Goal: Information Seeking & Learning: Learn about a topic

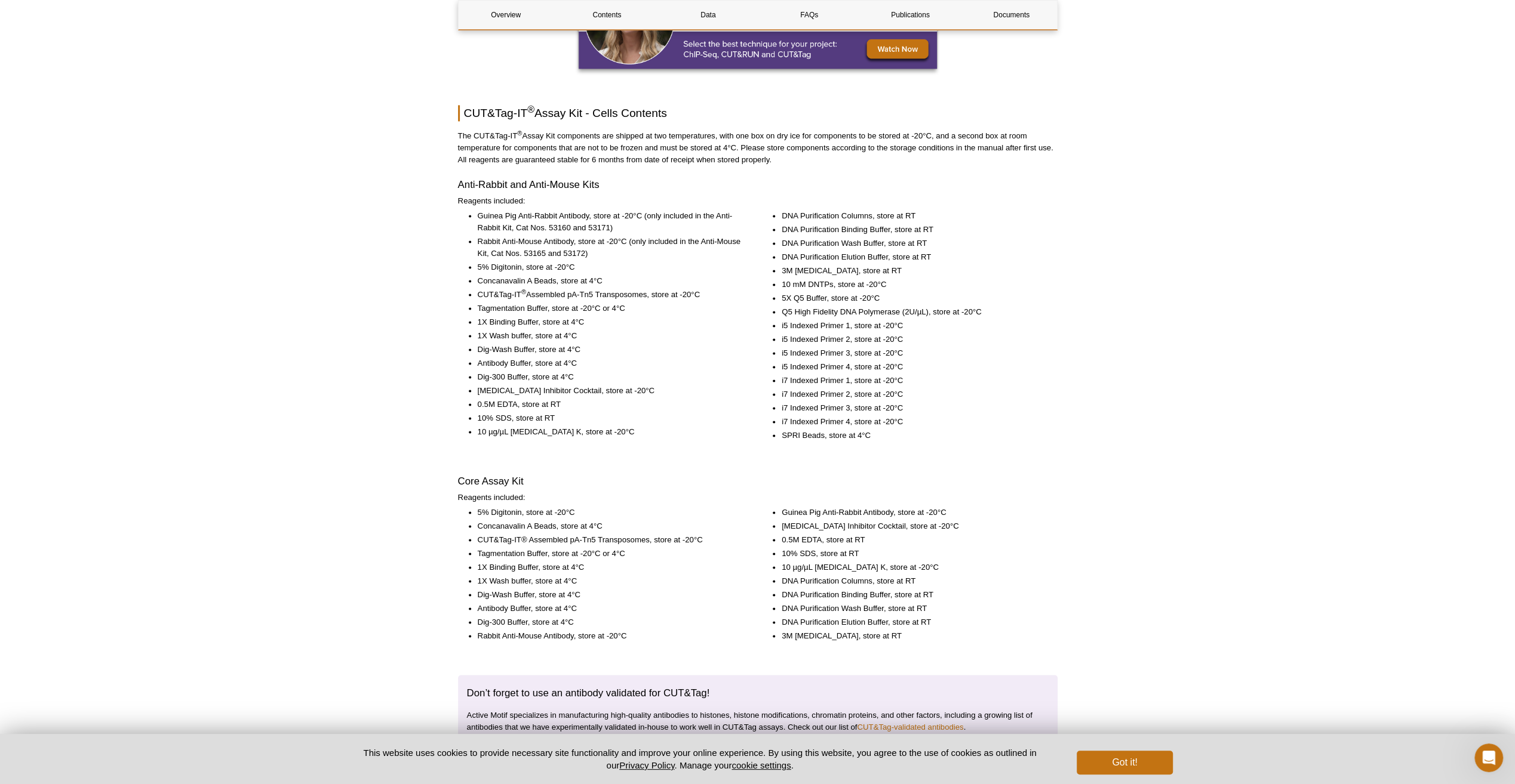
scroll to position [1552, 0]
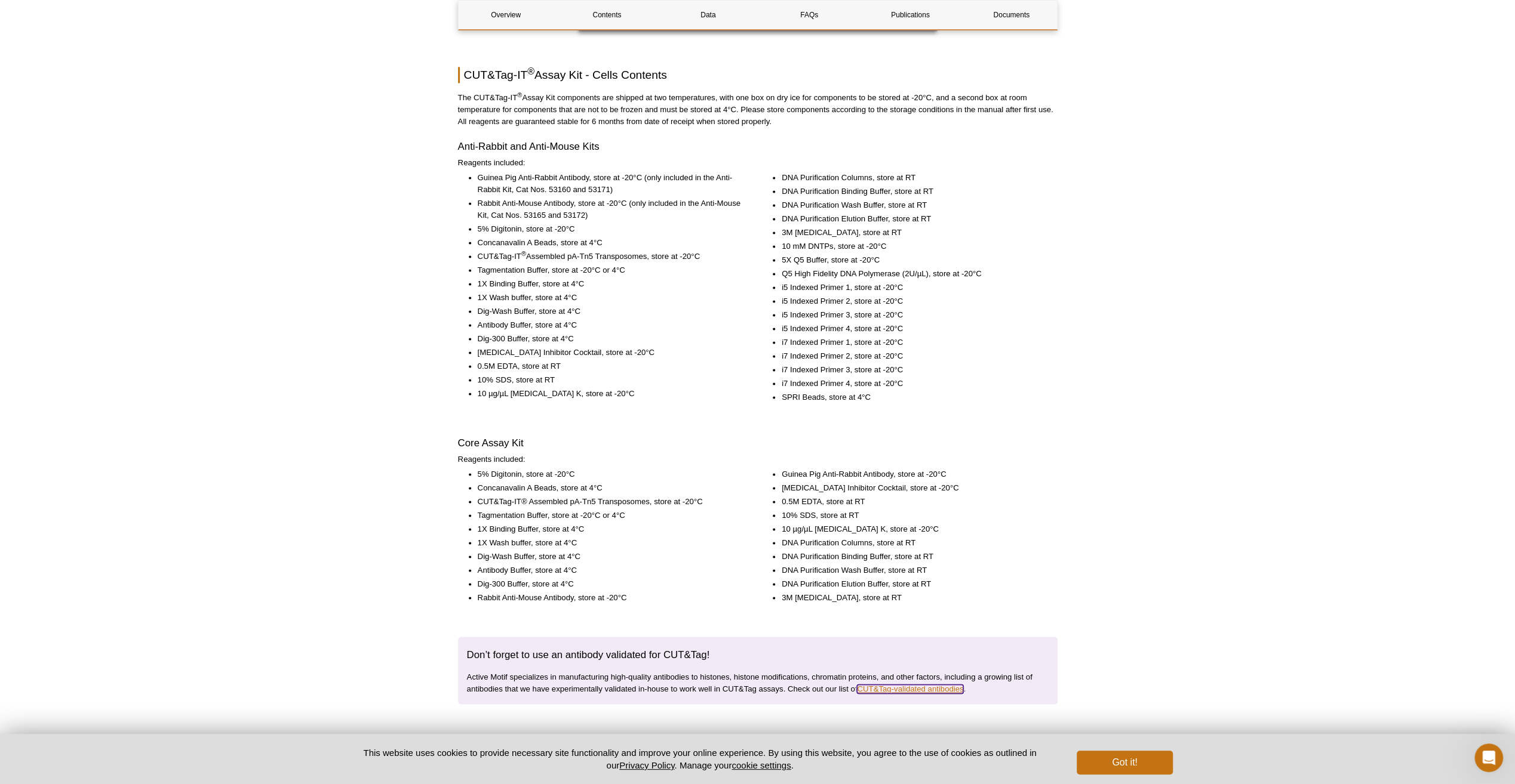
click at [898, 684] on link "CUT&Tag-validated antibodies" at bounding box center [910, 689] width 106 height 9
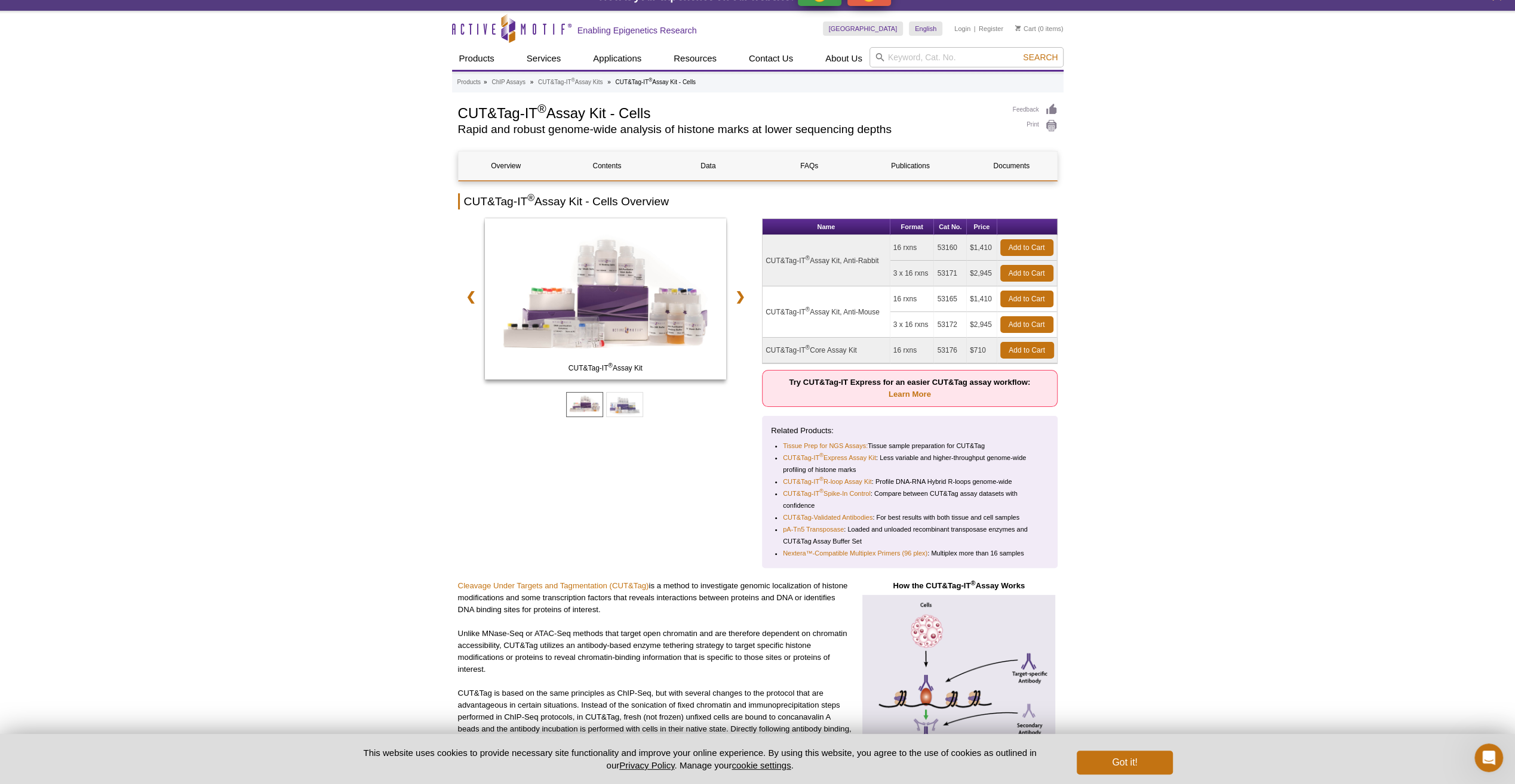
scroll to position [0, 0]
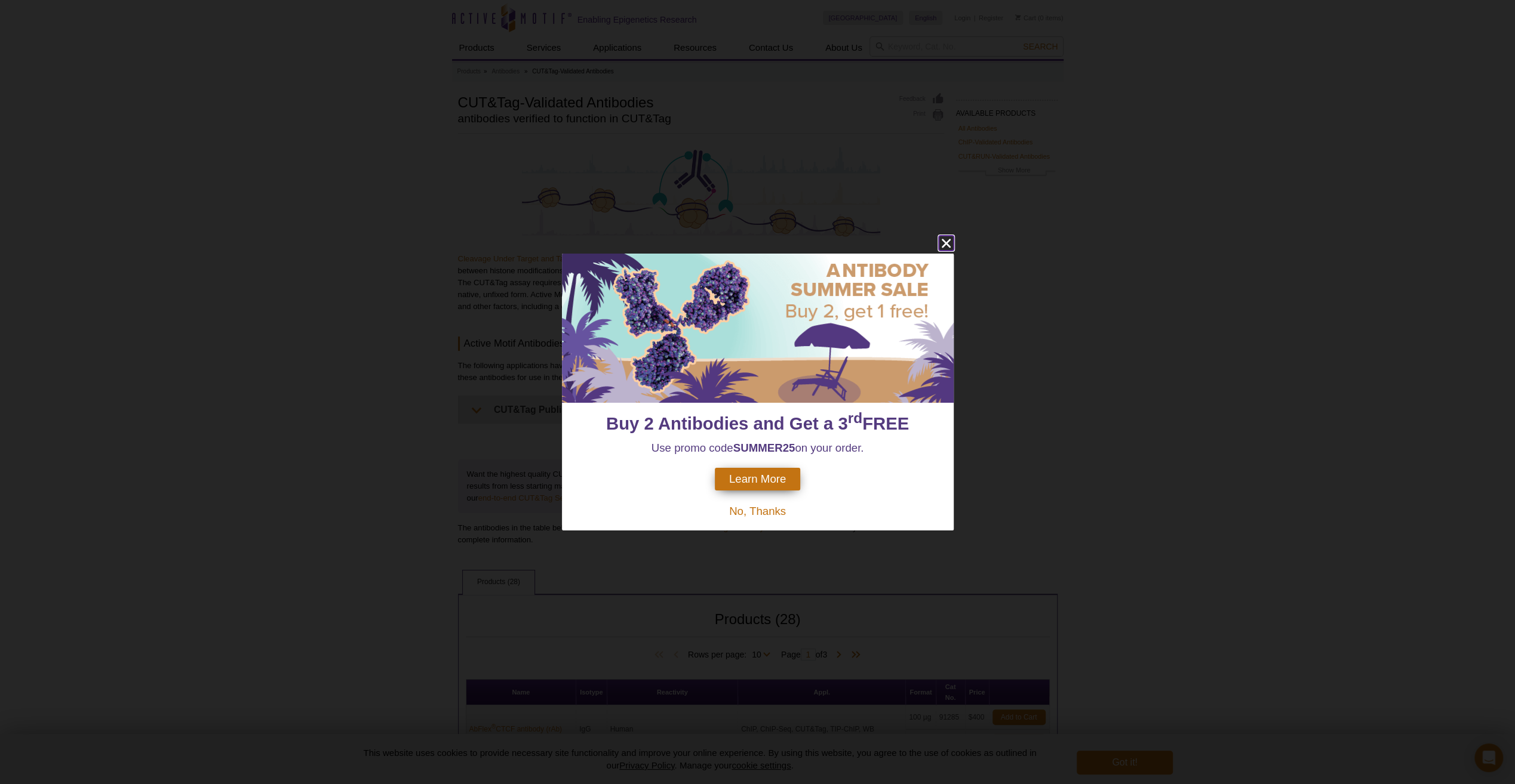
click at [946, 245] on icon "close" at bounding box center [946, 243] width 15 height 15
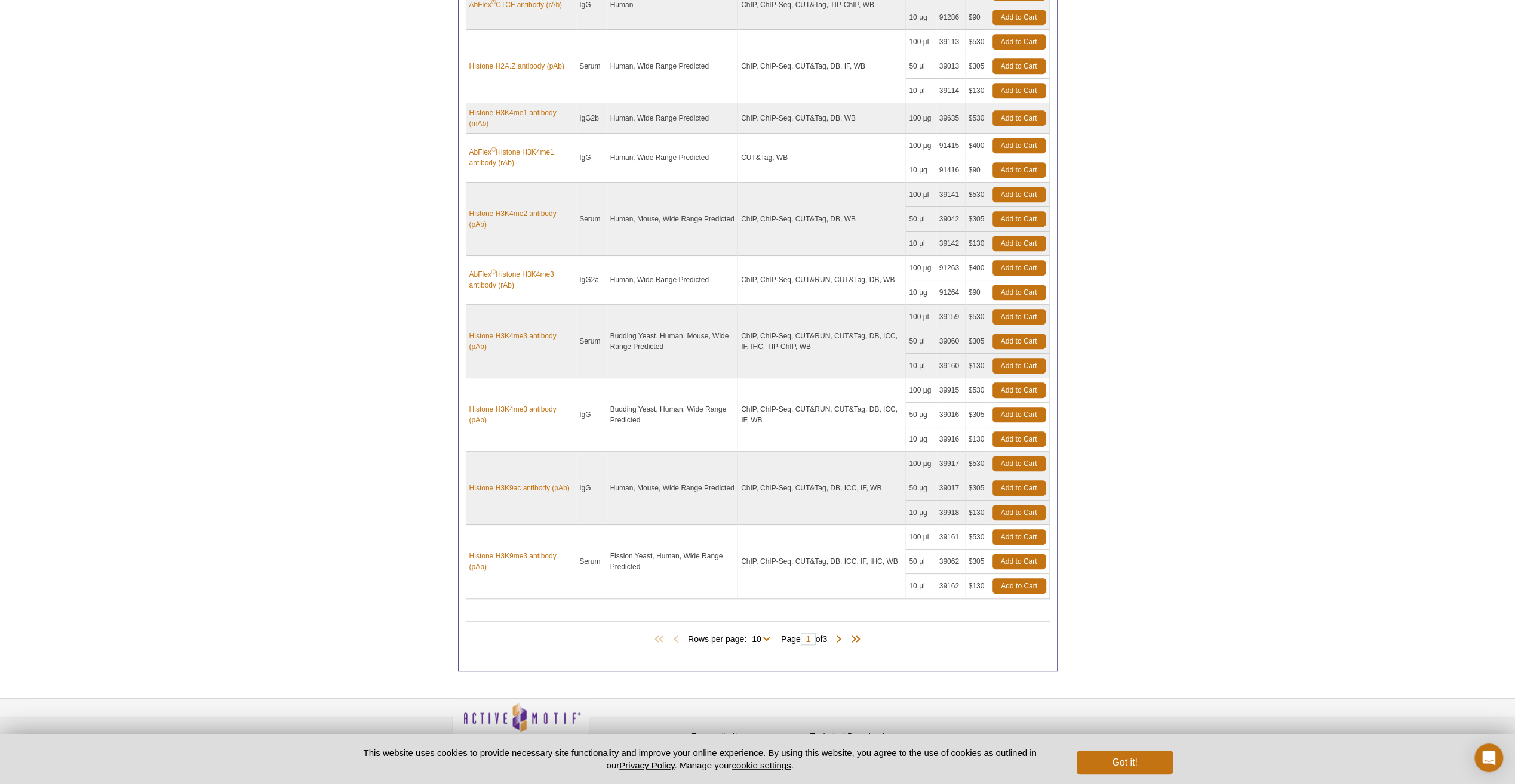
scroll to position [736, 0]
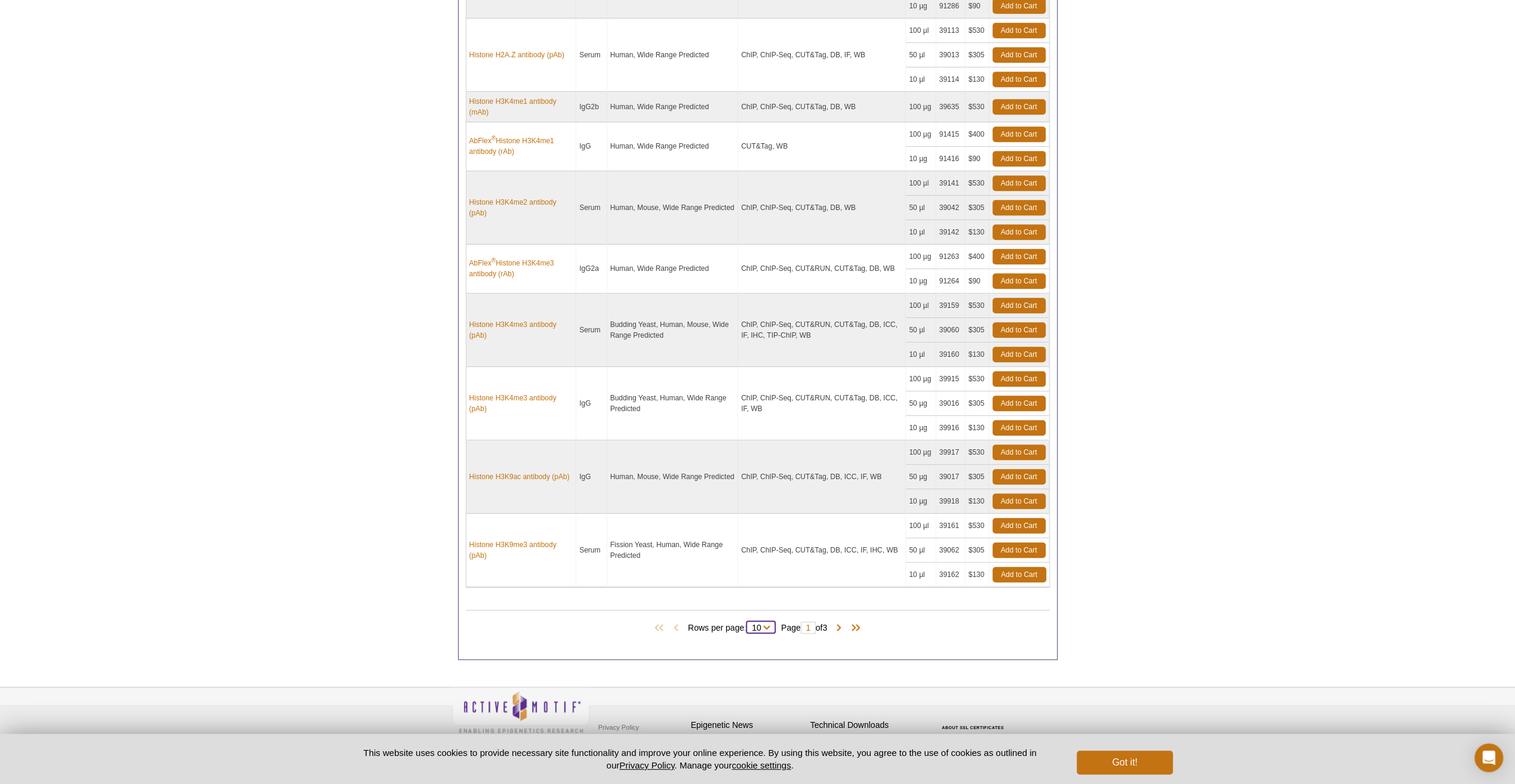
click at [760, 625] on select "10 25 All" at bounding box center [757, 630] width 21 height 11
select select "28"
click at [748, 625] on select "10 25 All" at bounding box center [757, 630] width 21 height 11
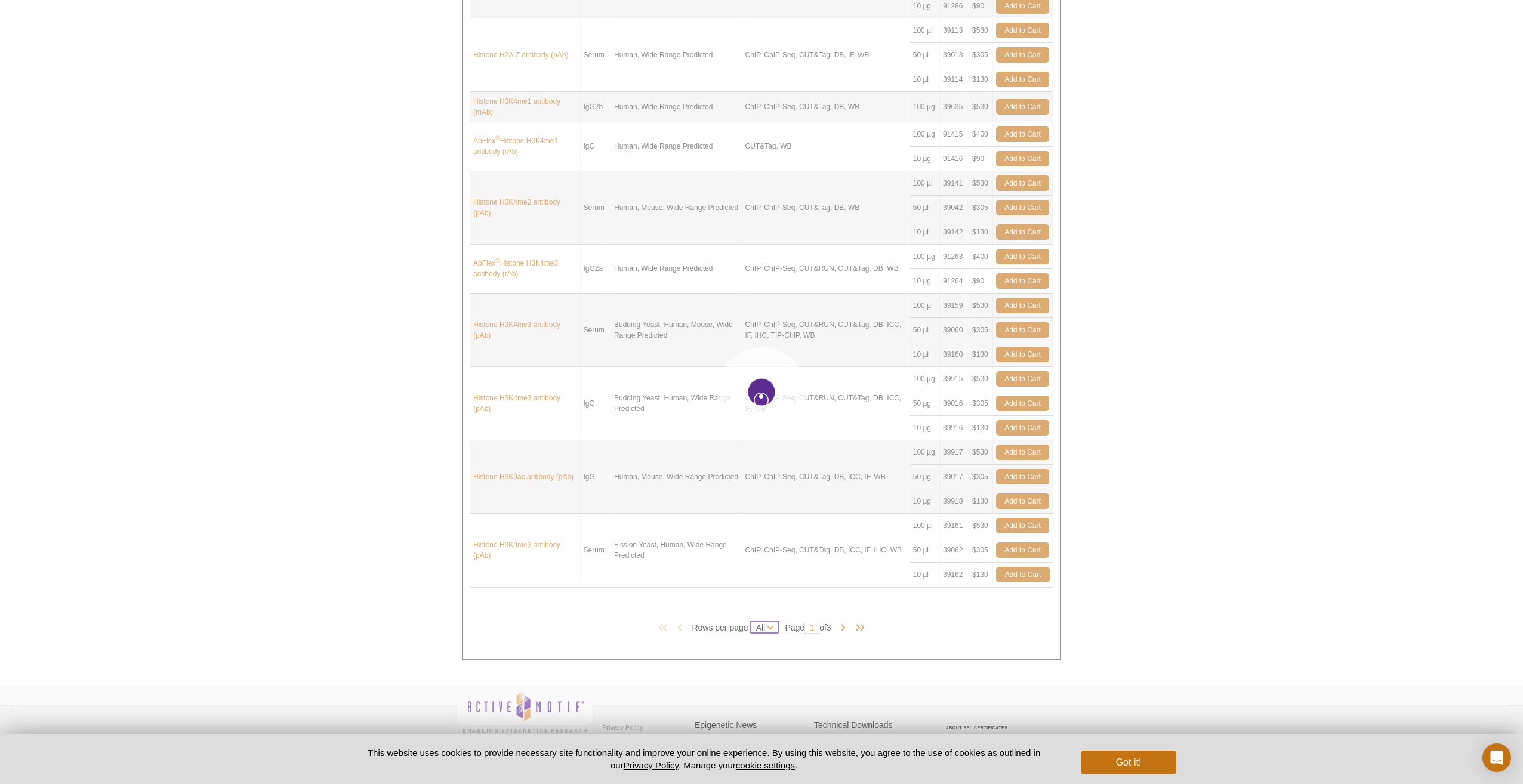
select select "28"
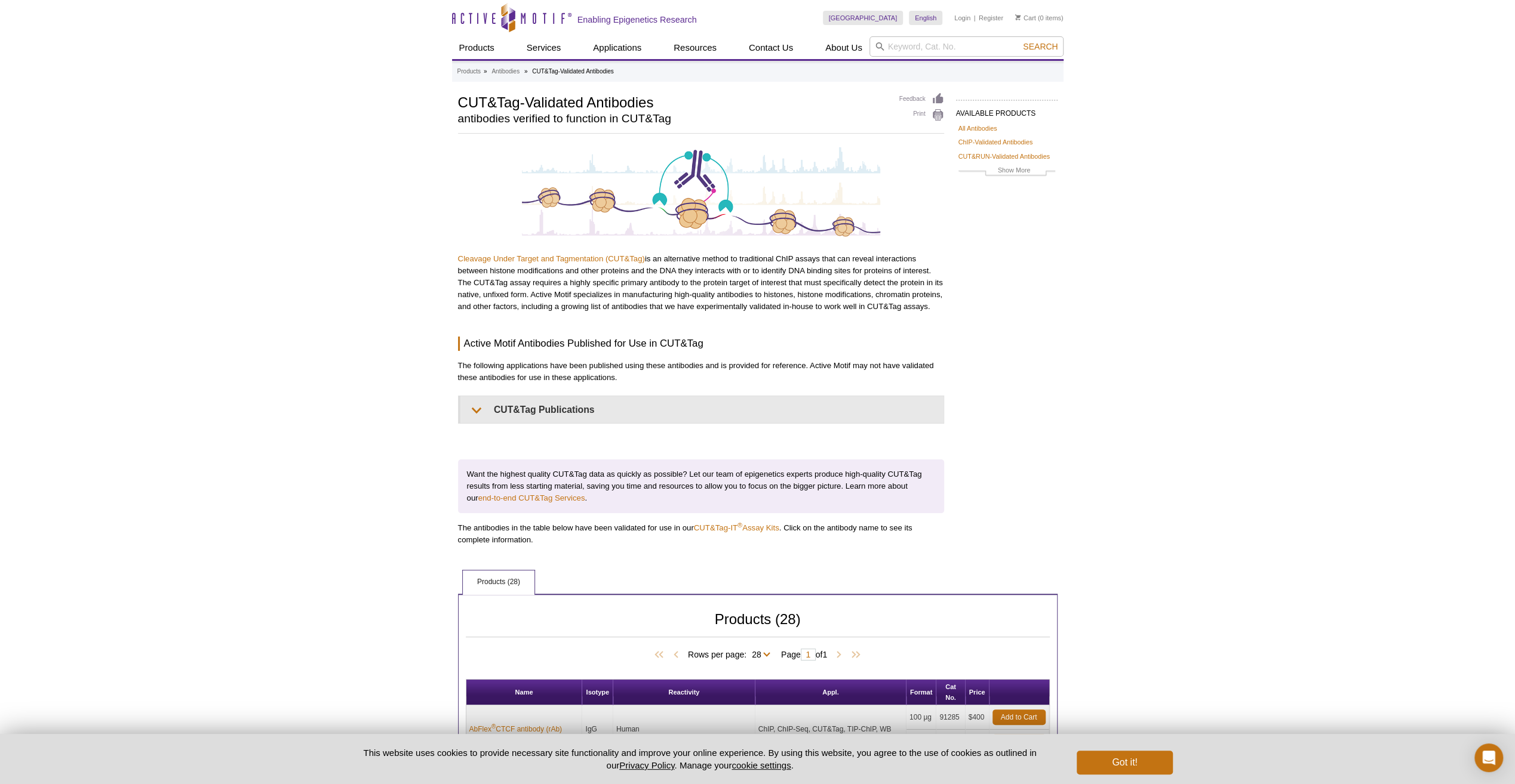
scroll to position [0, 0]
click at [994, 158] on link "CUT&RUN-Validated Antibodies" at bounding box center [1003, 156] width 91 height 11
click at [997, 153] on link "CUT&RUN-Validated Antibodies" at bounding box center [1003, 156] width 91 height 11
click at [1002, 167] on link "Show More" at bounding box center [1006, 171] width 97 height 14
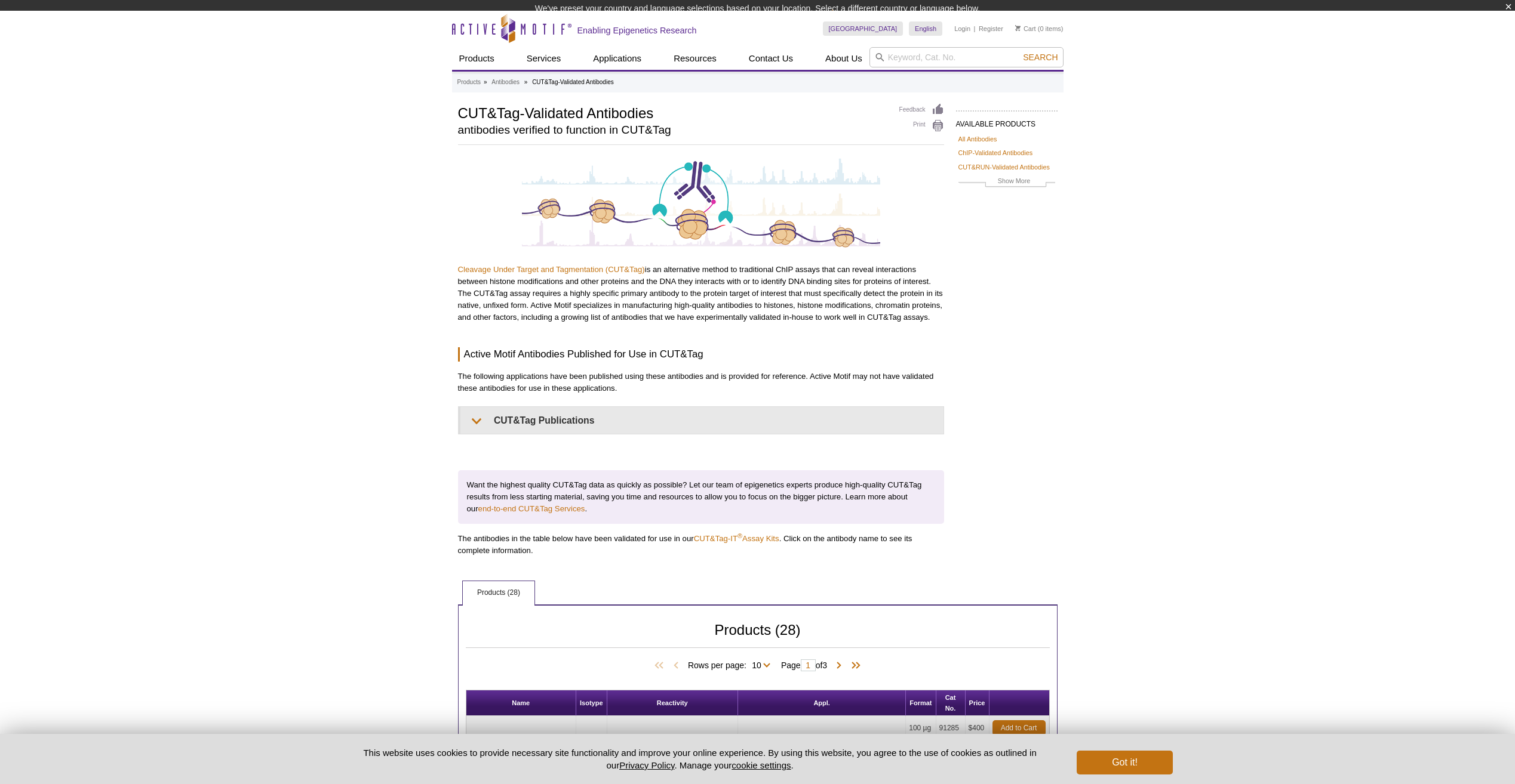
select select "28"
